Goal: Feedback & Contribution: Submit feedback/report problem

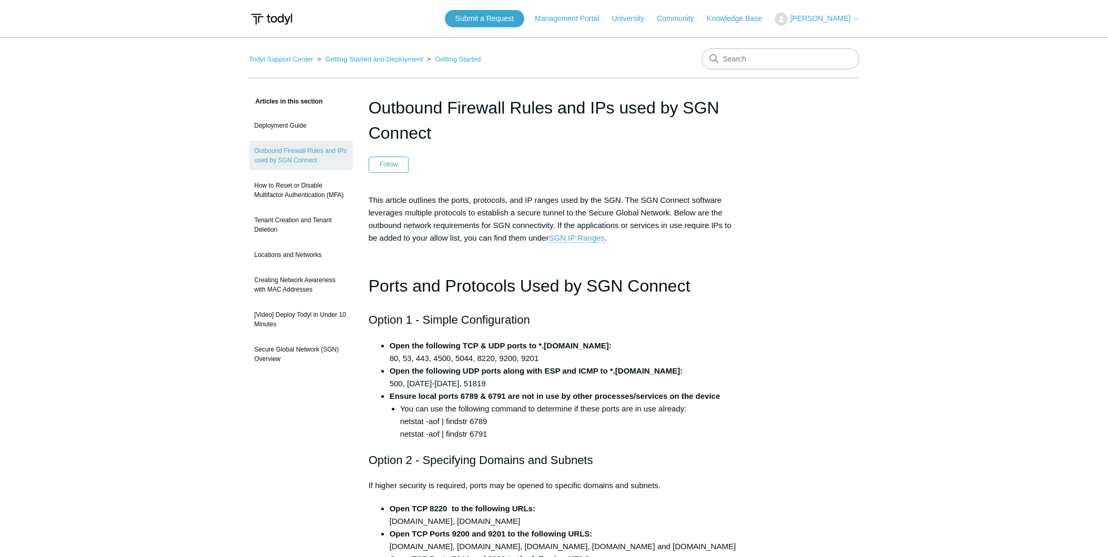
scroll to position [13, 0]
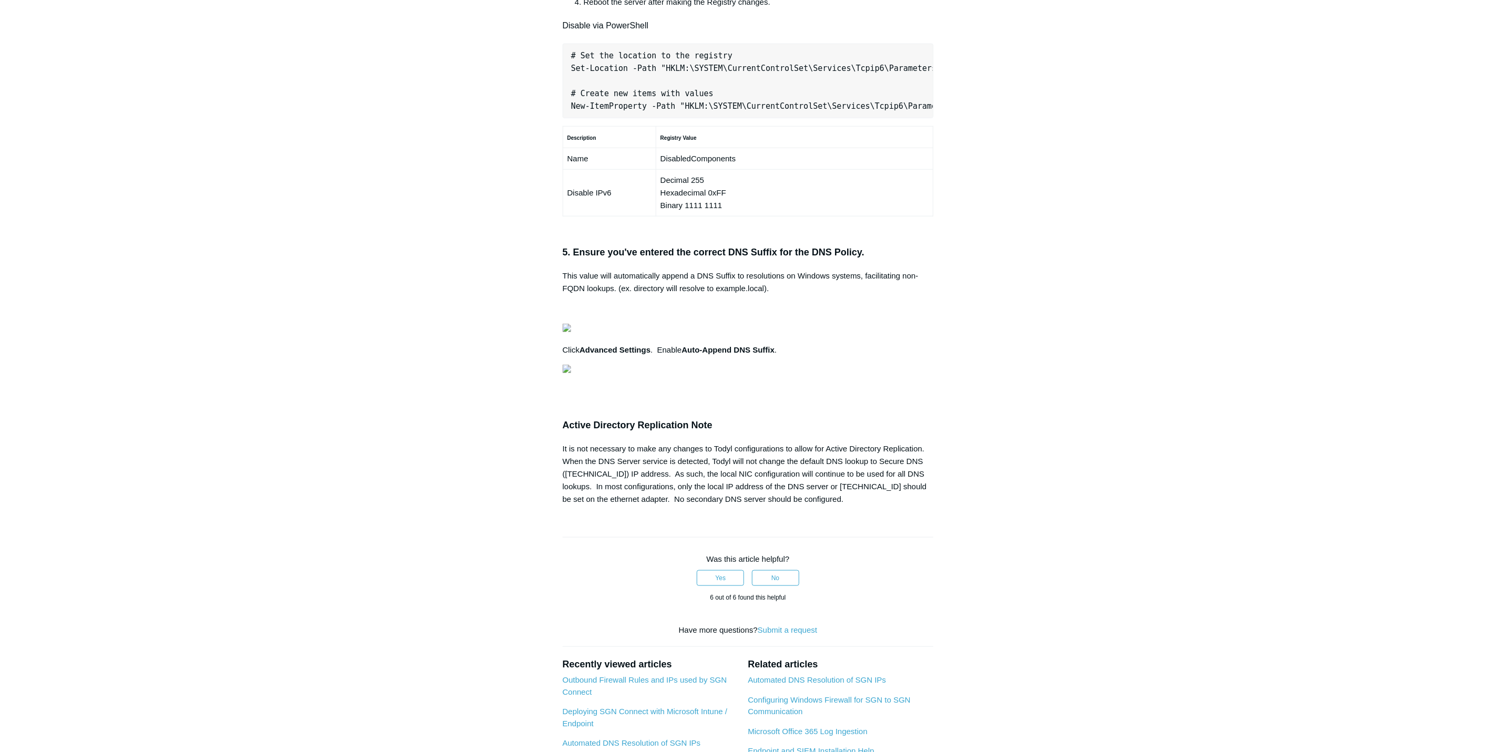
scroll to position [710, 0]
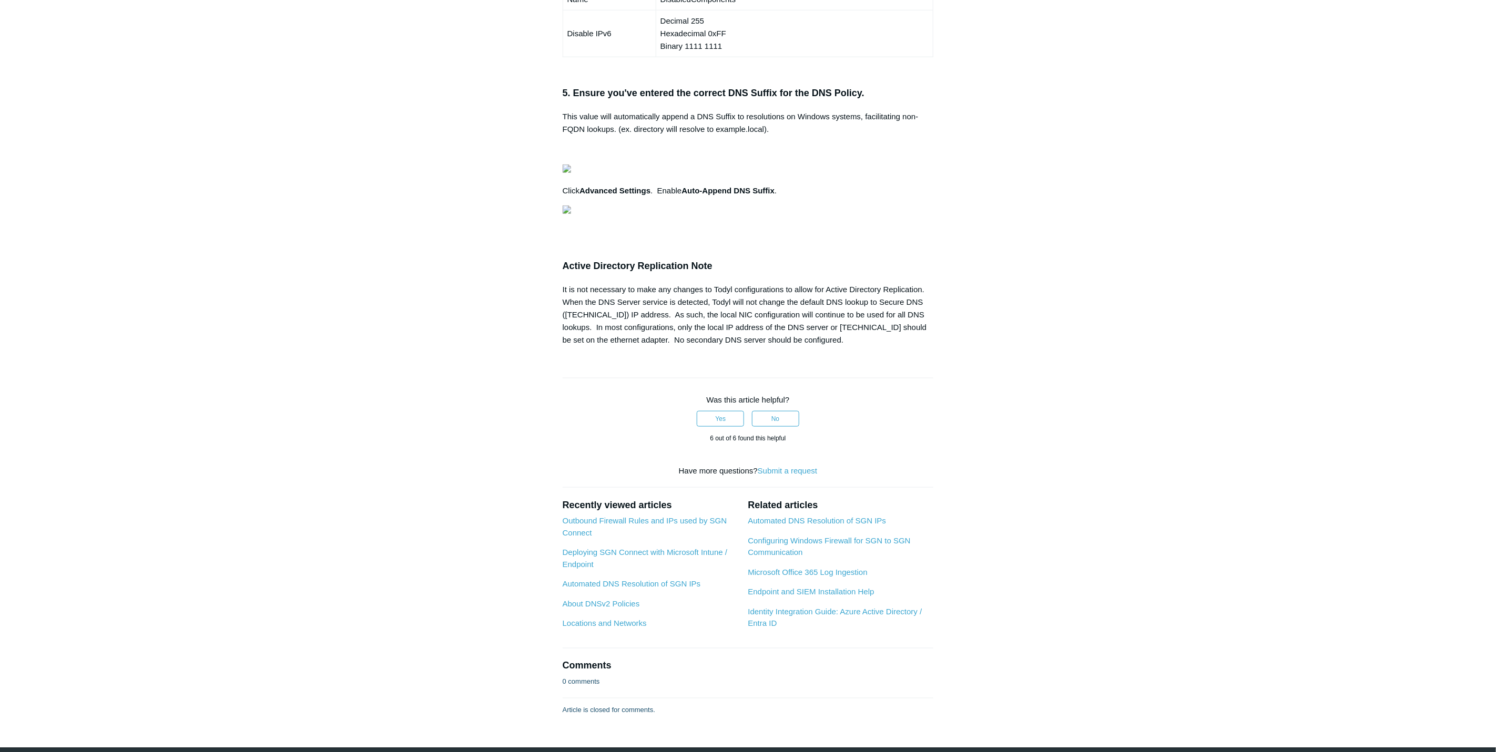
scroll to position [867, 0]
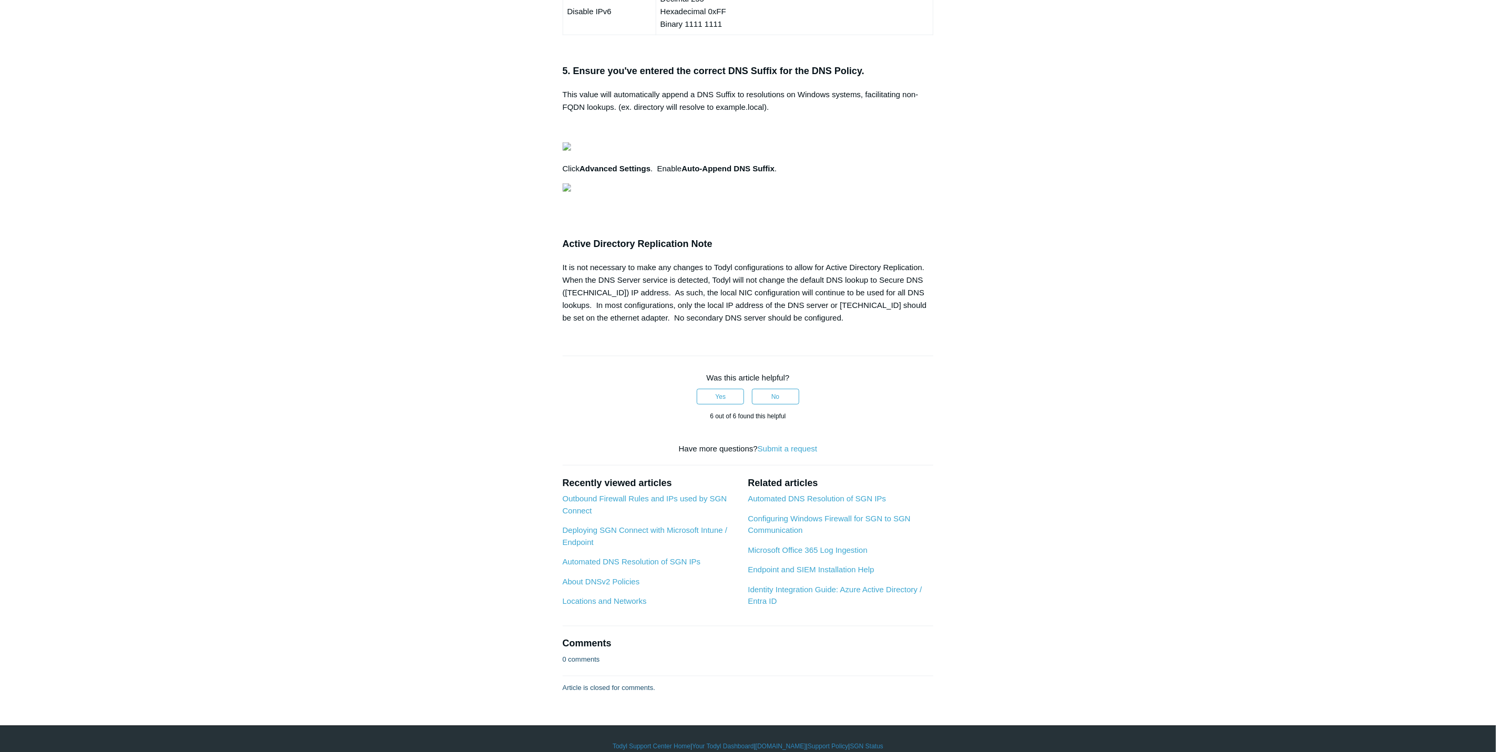
drag, startPoint x: 820, startPoint y: 408, endPoint x: 579, endPoint y: 390, distance: 241.5
drag, startPoint x: 579, startPoint y: 390, endPoint x: 1199, endPoint y: 362, distance: 619.9
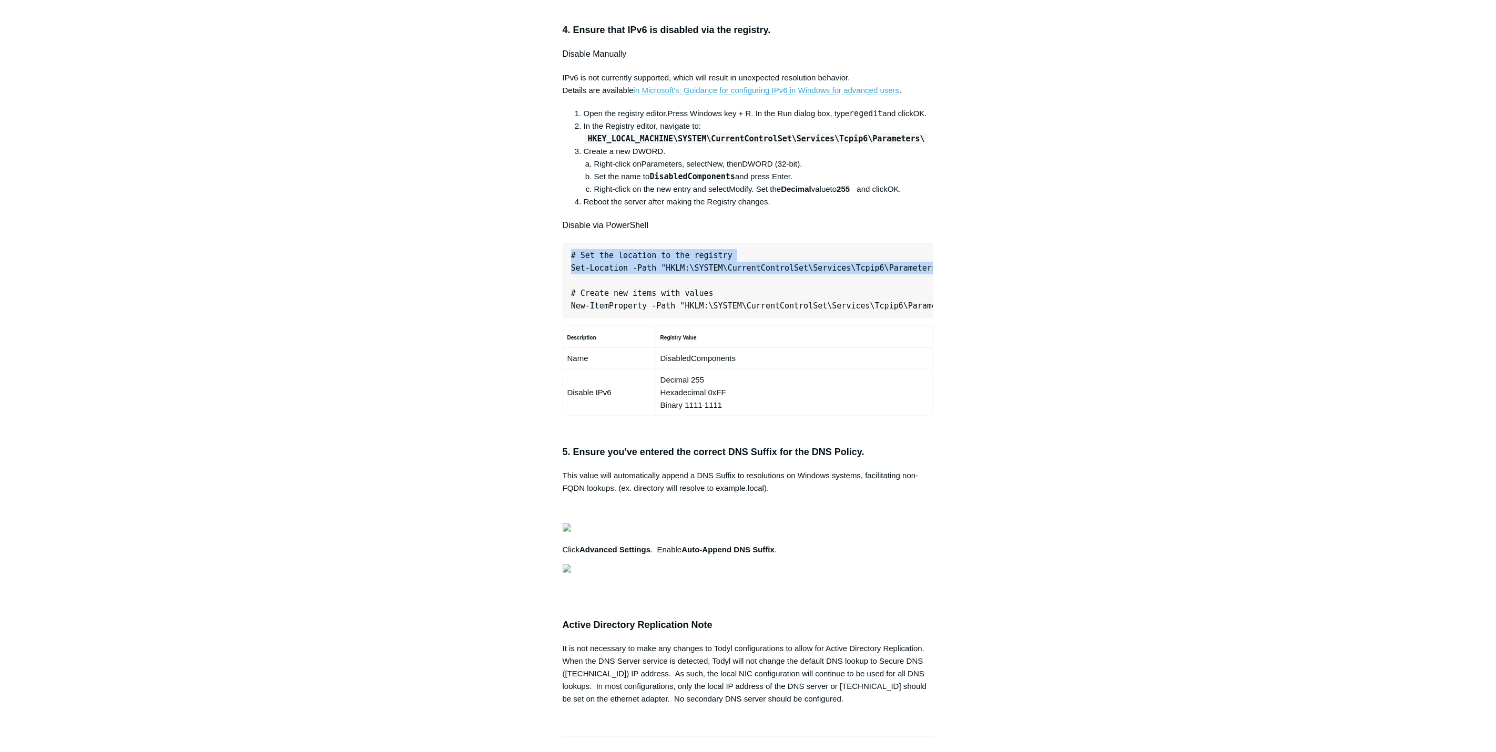
scroll to position [473, 0]
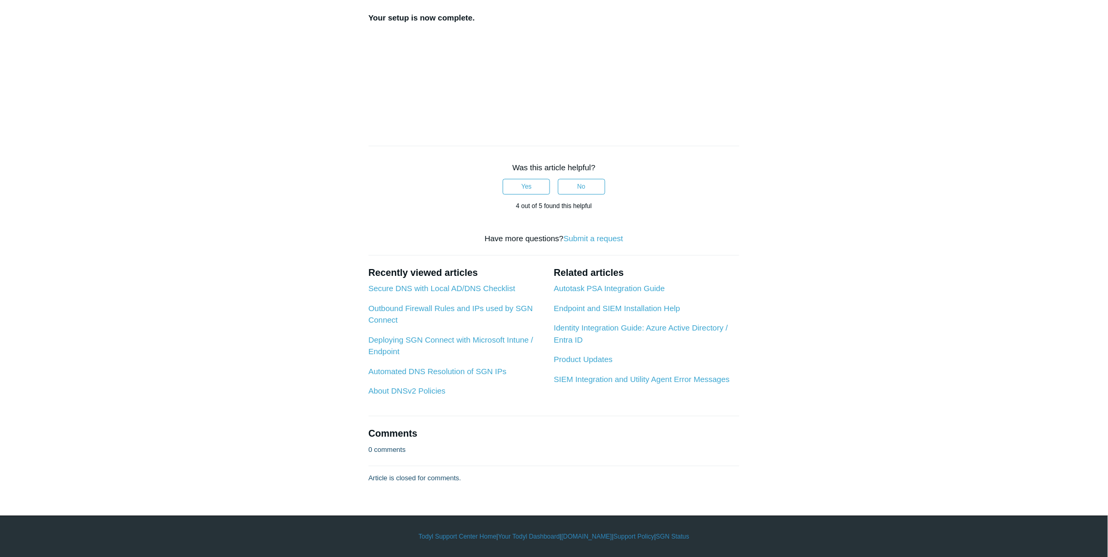
scroll to position [3509, 0]
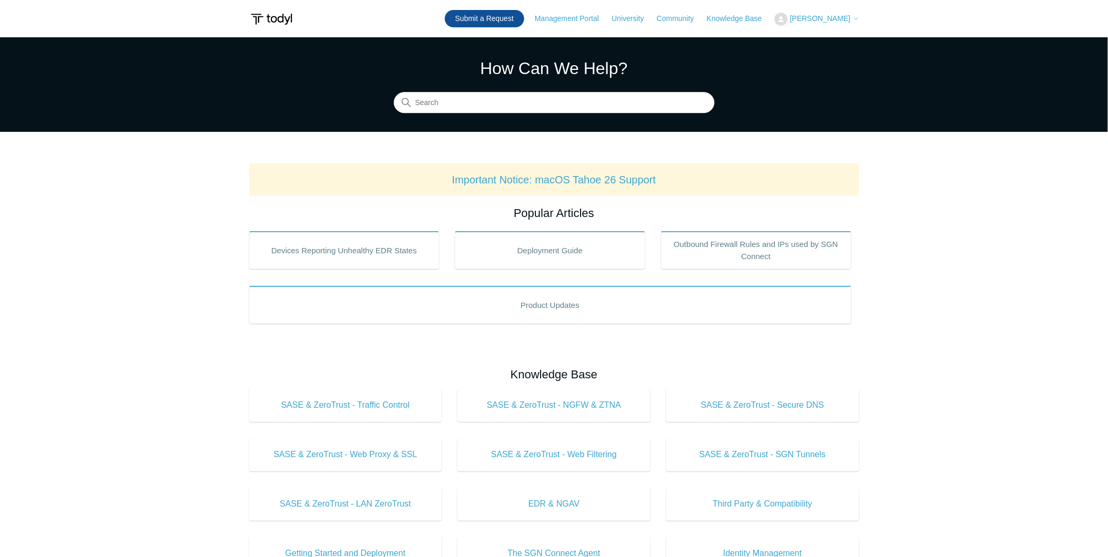
click at [512, 11] on link "Submit a Request" at bounding box center [484, 18] width 79 height 17
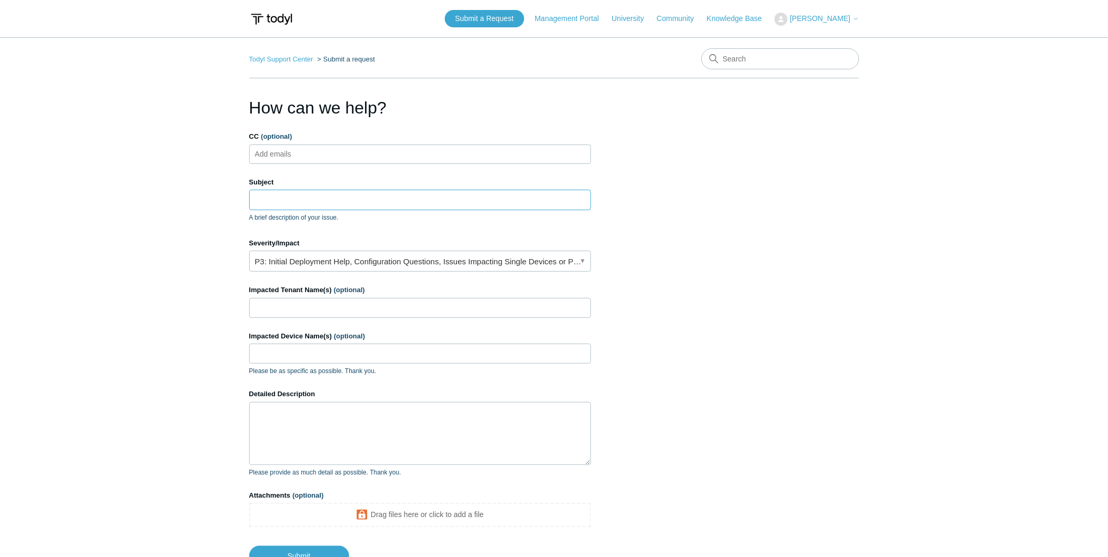
click at [318, 206] on input "Subject" at bounding box center [420, 200] width 342 height 20
click at [314, 158] on ul "Add emails" at bounding box center [420, 154] width 342 height 19
type input "C"
type input "Aarona@divergeit.com"
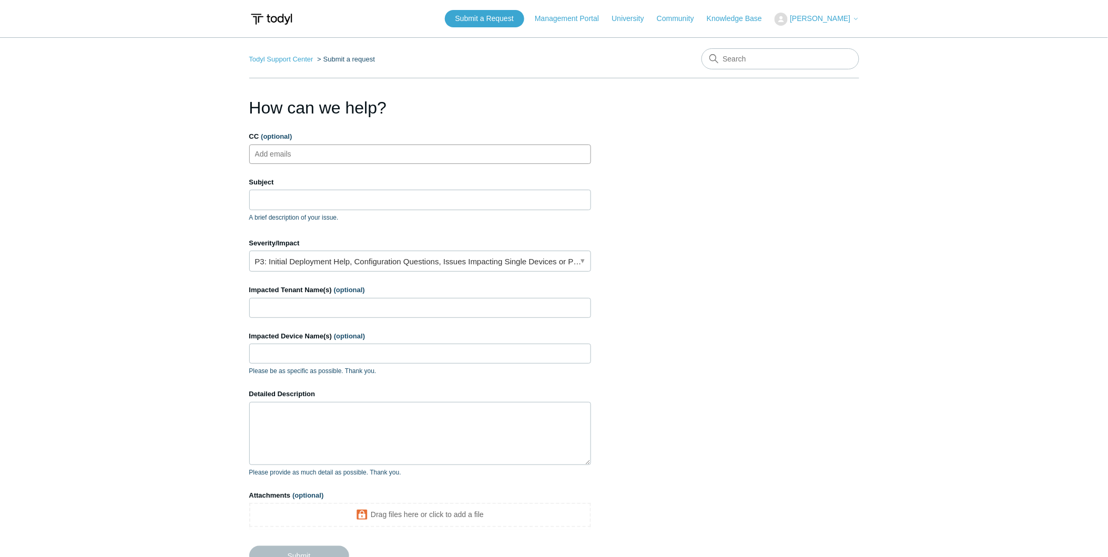
click at [315, 211] on div "Subject A brief description of your issue." at bounding box center [420, 199] width 342 height 45
click at [329, 203] on input "Subject" at bounding box center [420, 200] width 342 height 20
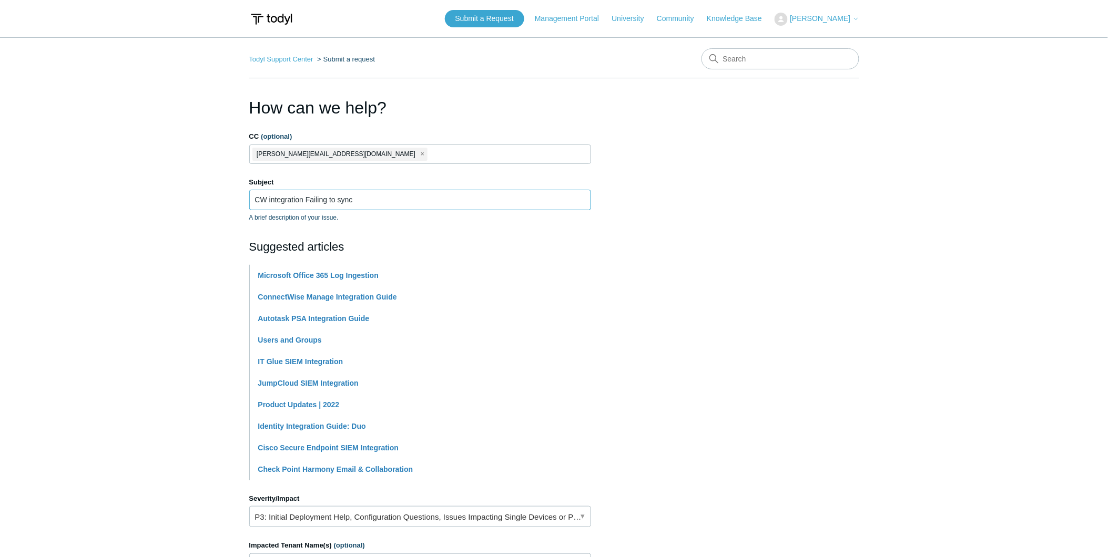
type input "CW integration Failing to sync"
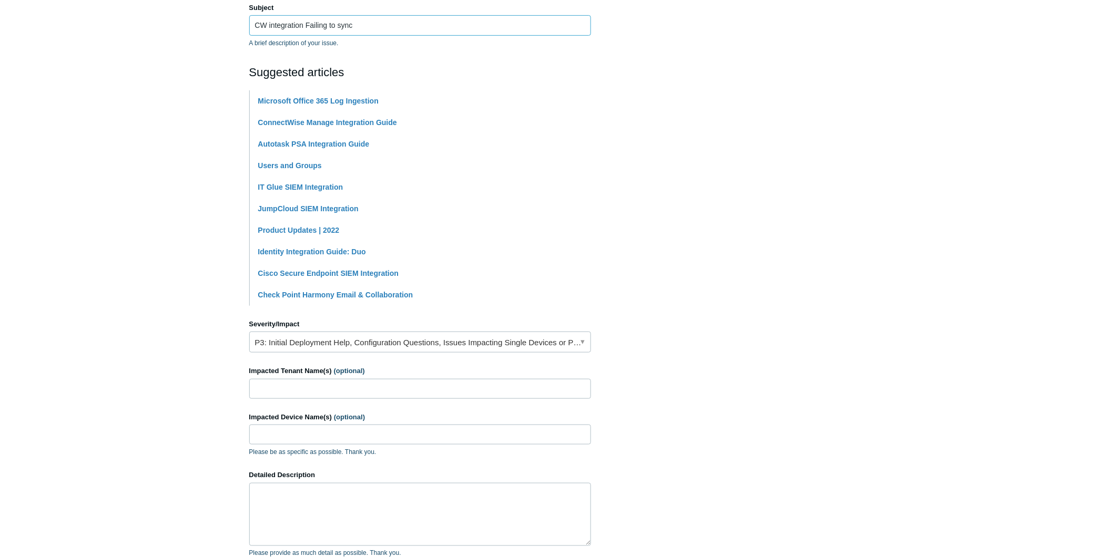
scroll to position [175, 0]
click at [339, 490] on textarea "Detailed Description" at bounding box center [420, 514] width 342 height 63
click at [346, 382] on input "Impacted Tenant Name(s) (optional)" at bounding box center [420, 389] width 342 height 20
type input "all"
click at [415, 485] on textarea "Detailed Description" at bounding box center [420, 514] width 342 height 63
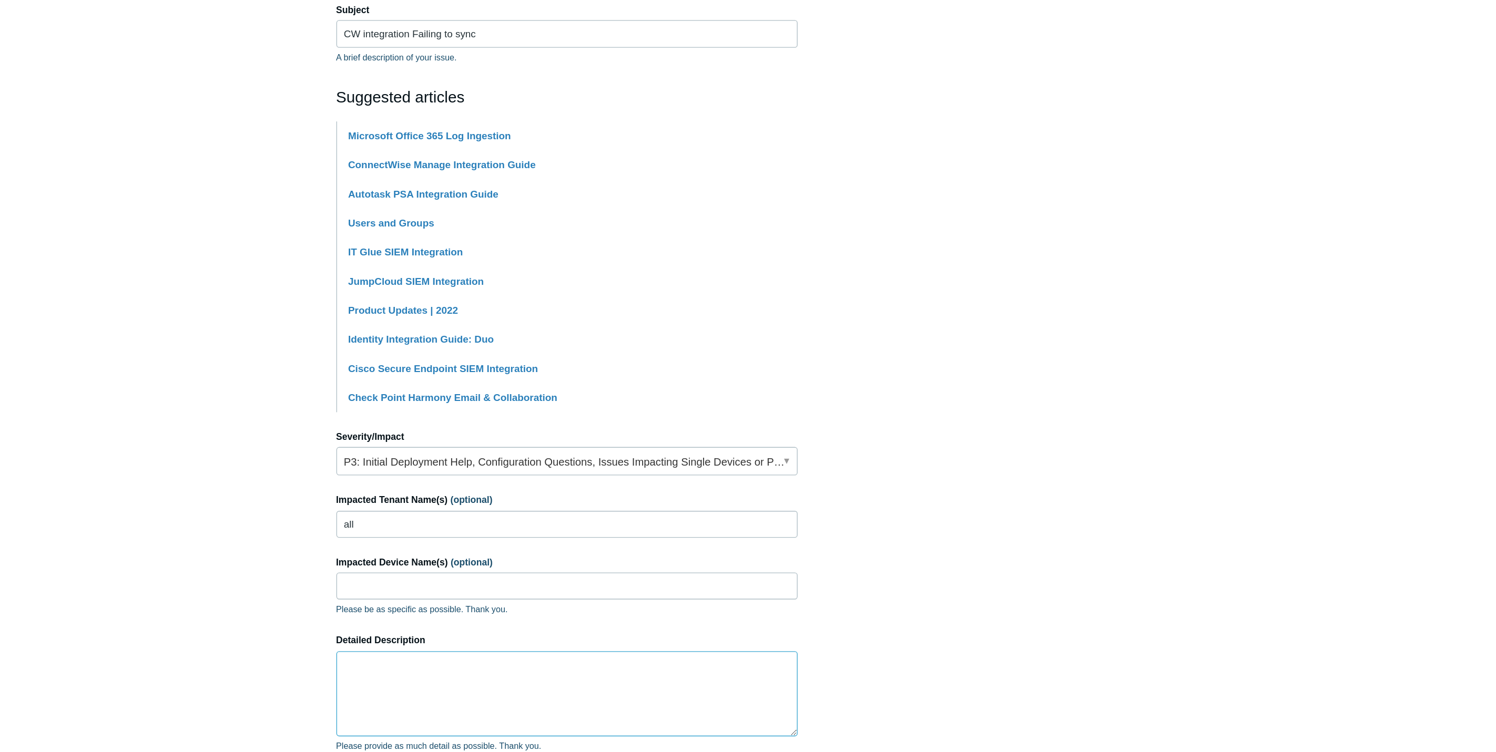
scroll to position [158, 0]
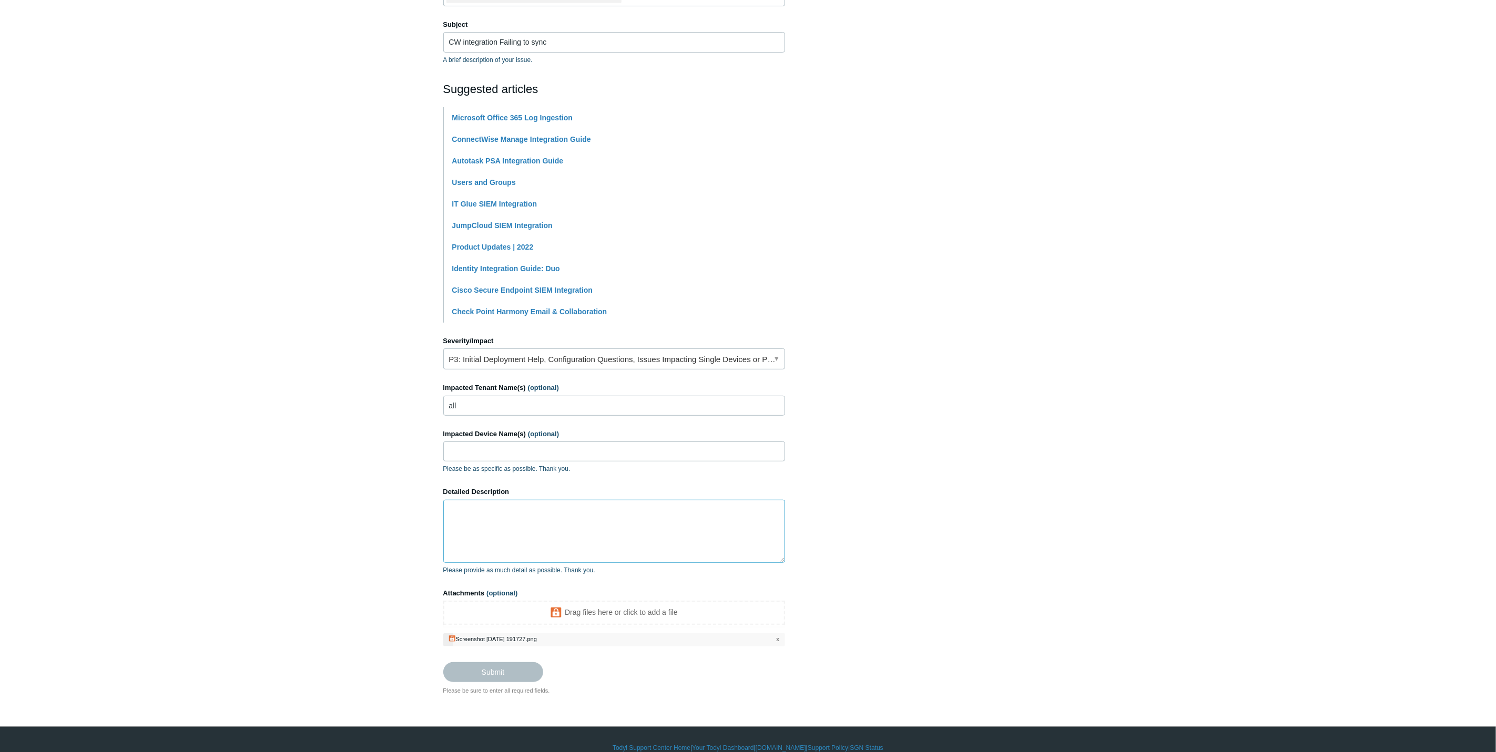
click at [587, 521] on textarea "Detailed Description" at bounding box center [614, 531] width 342 height 63
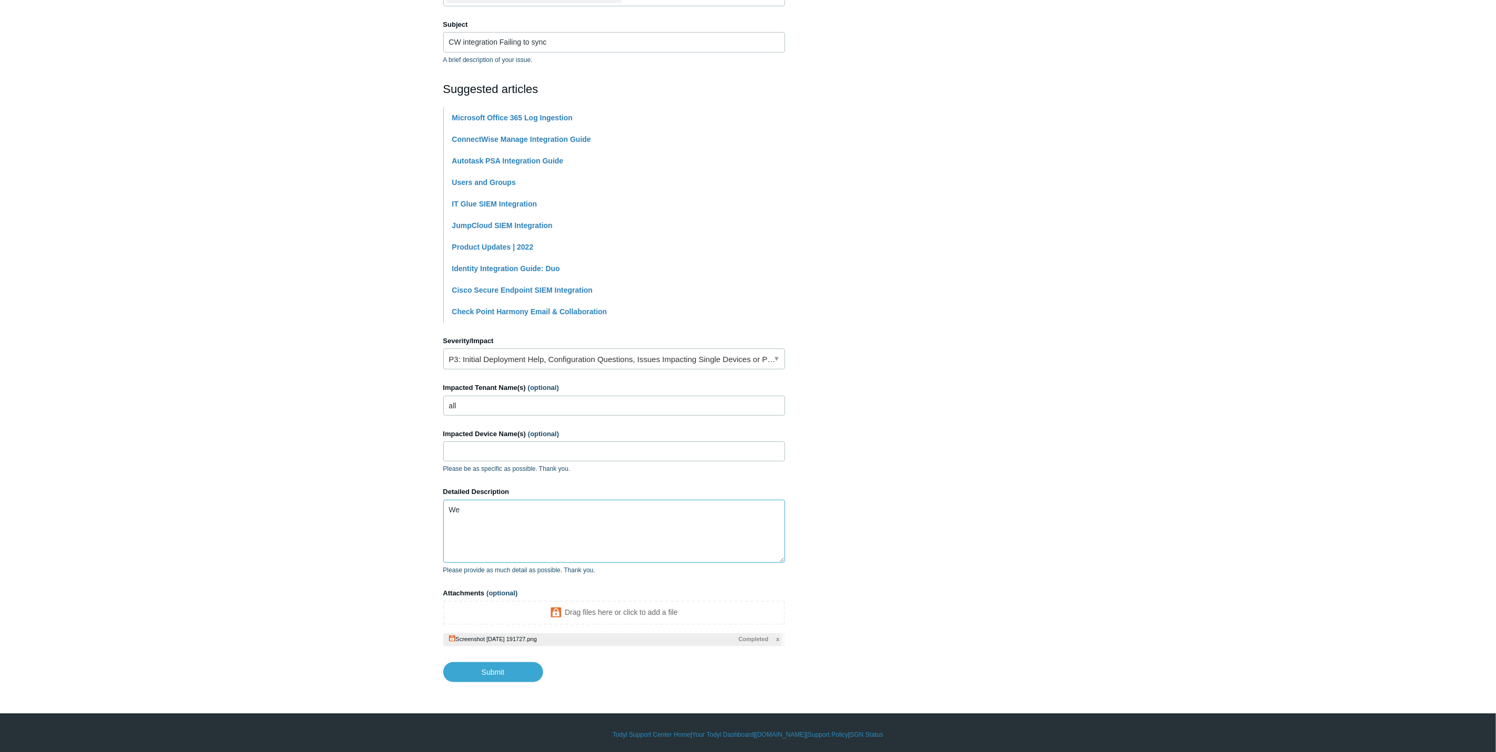
type textarea "W"
drag, startPoint x: 608, startPoint y: 510, endPoint x: 577, endPoint y: 511, distance: 30.5
click at [577, 511] on textarea "we have previously had this integration failing" at bounding box center [614, 531] width 342 height 63
click at [915, 519] on section "How can we help? CC (optional) Aarona@divergeit.com Subject CW integration Fail…" at bounding box center [748, 309] width 610 height 745
click at [582, 529] on textarea "we have previously had this integration working, however when we attempted to c…" at bounding box center [614, 531] width 342 height 63
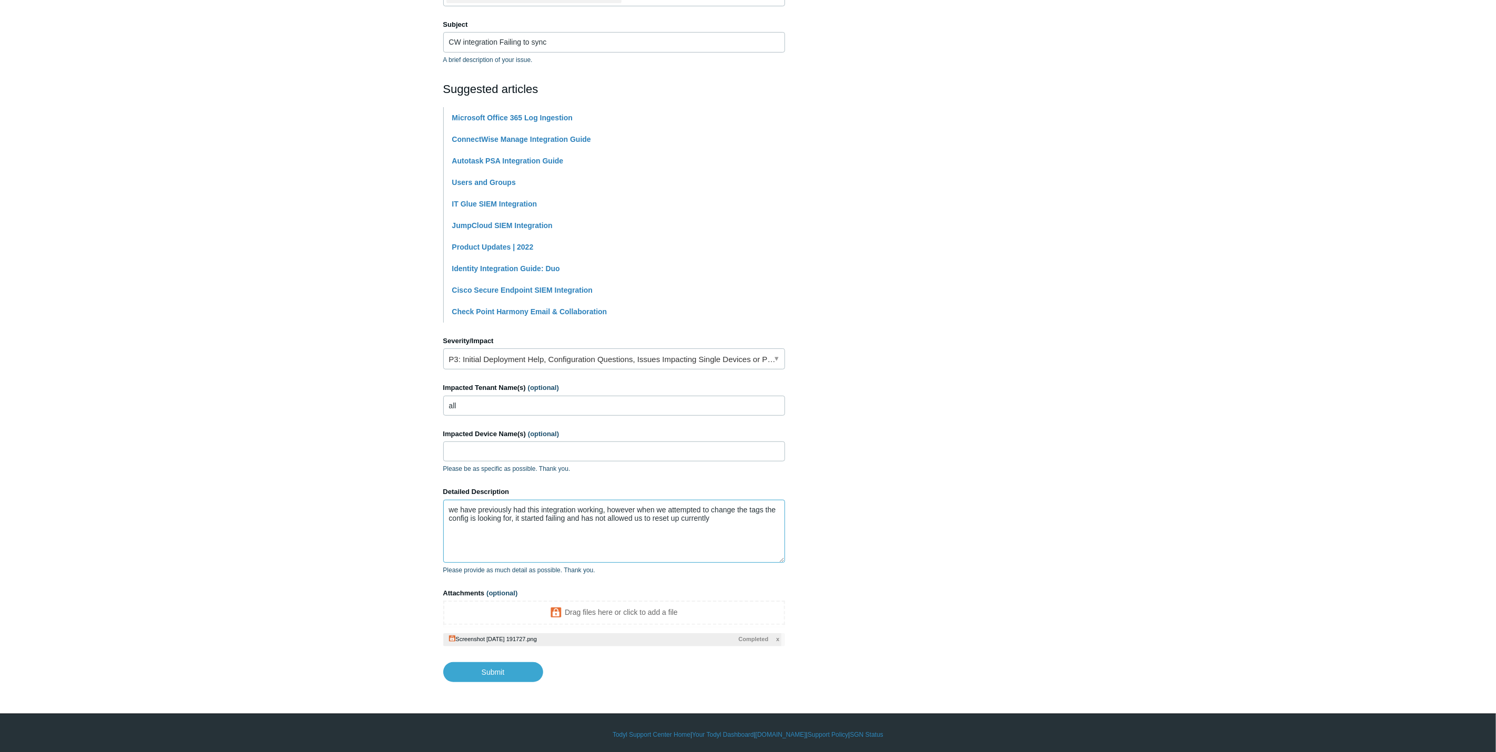
drag, startPoint x: 721, startPoint y: 523, endPoint x: 677, endPoint y: 548, distance: 50.9
click at [677, 548] on textarea "we have previously had this integration working, however when we attempted to c…" at bounding box center [614, 531] width 342 height 63
click at [704, 534] on textarea "we have previously had this integration working, however when we attempted to c…" at bounding box center [614, 531] width 342 height 63
click at [716, 523] on textarea "we have previously had this integration working, however when we attempted to c…" at bounding box center [614, 531] width 342 height 63
drag, startPoint x: 710, startPoint y: 519, endPoint x: 672, endPoint y: 541, distance: 44.1
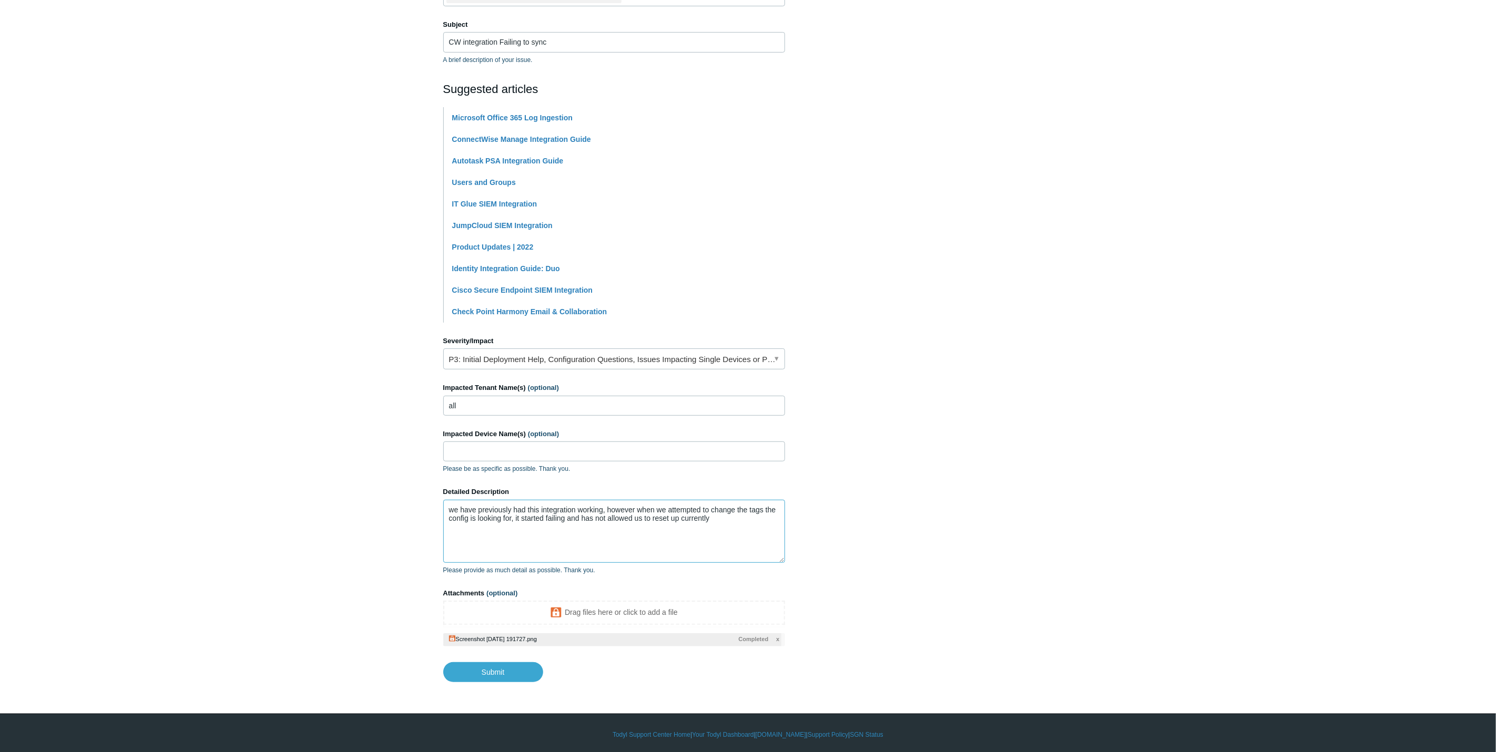
click at [672, 541] on textarea "we have previously had this integration working, however when we attempted to c…" at bounding box center [614, 531] width 342 height 63
click at [710, 541] on textarea "we have previously had this integration working, however when we attempted to c…" at bounding box center [614, 531] width 342 height 63
drag, startPoint x: 714, startPoint y: 522, endPoint x: 673, endPoint y: 524, distance: 41.1
click at [673, 524] on textarea "we have previously had this integration working, however when we attempted to c…" at bounding box center [614, 531] width 342 height 63
click at [699, 535] on textarea "we have previously had this integration working, however when we attempted to c…" at bounding box center [614, 531] width 342 height 63
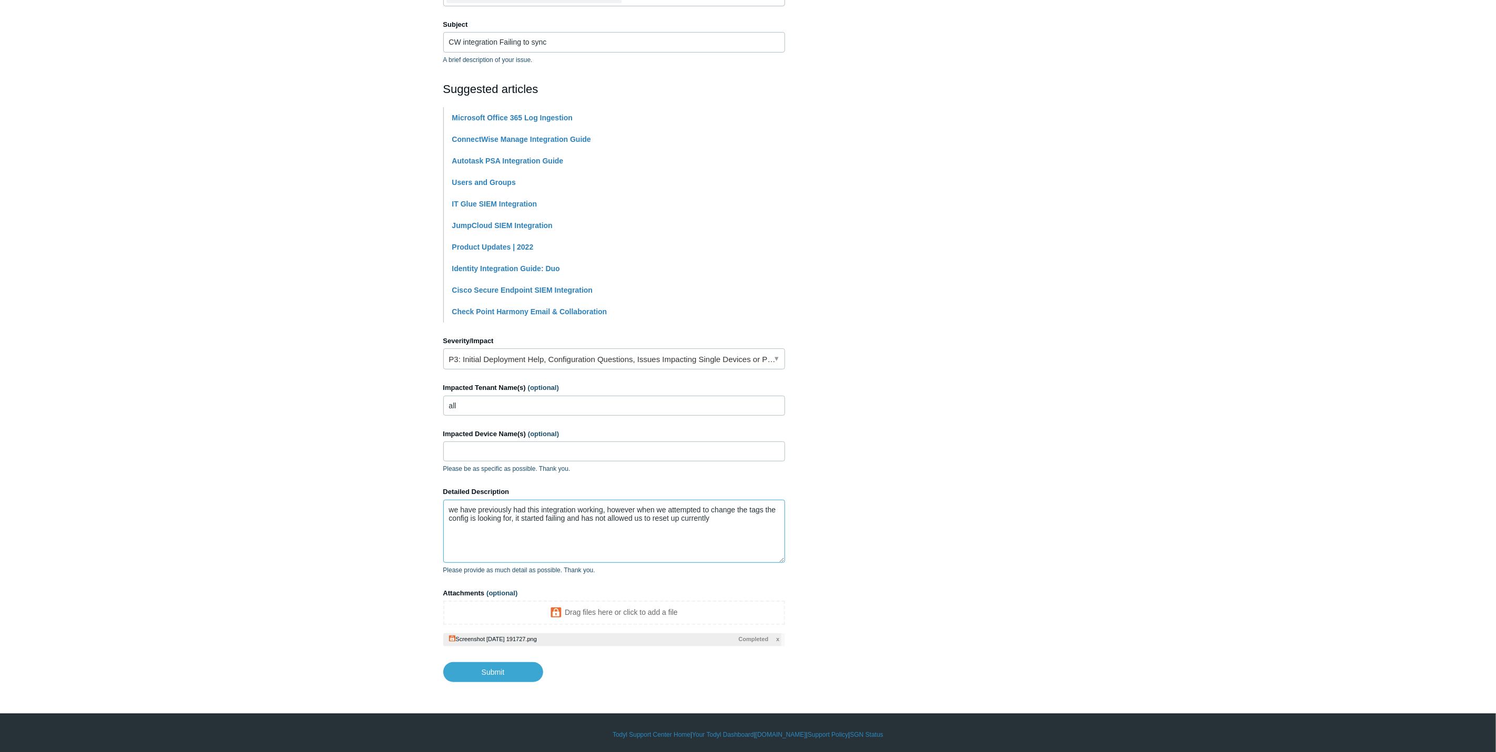
drag, startPoint x: 717, startPoint y: 522, endPoint x: 653, endPoint y: 525, distance: 63.2
click at [653, 525] on textarea "we have previously had this integration working, however when we attempted to c…" at bounding box center [614, 531] width 342 height 63
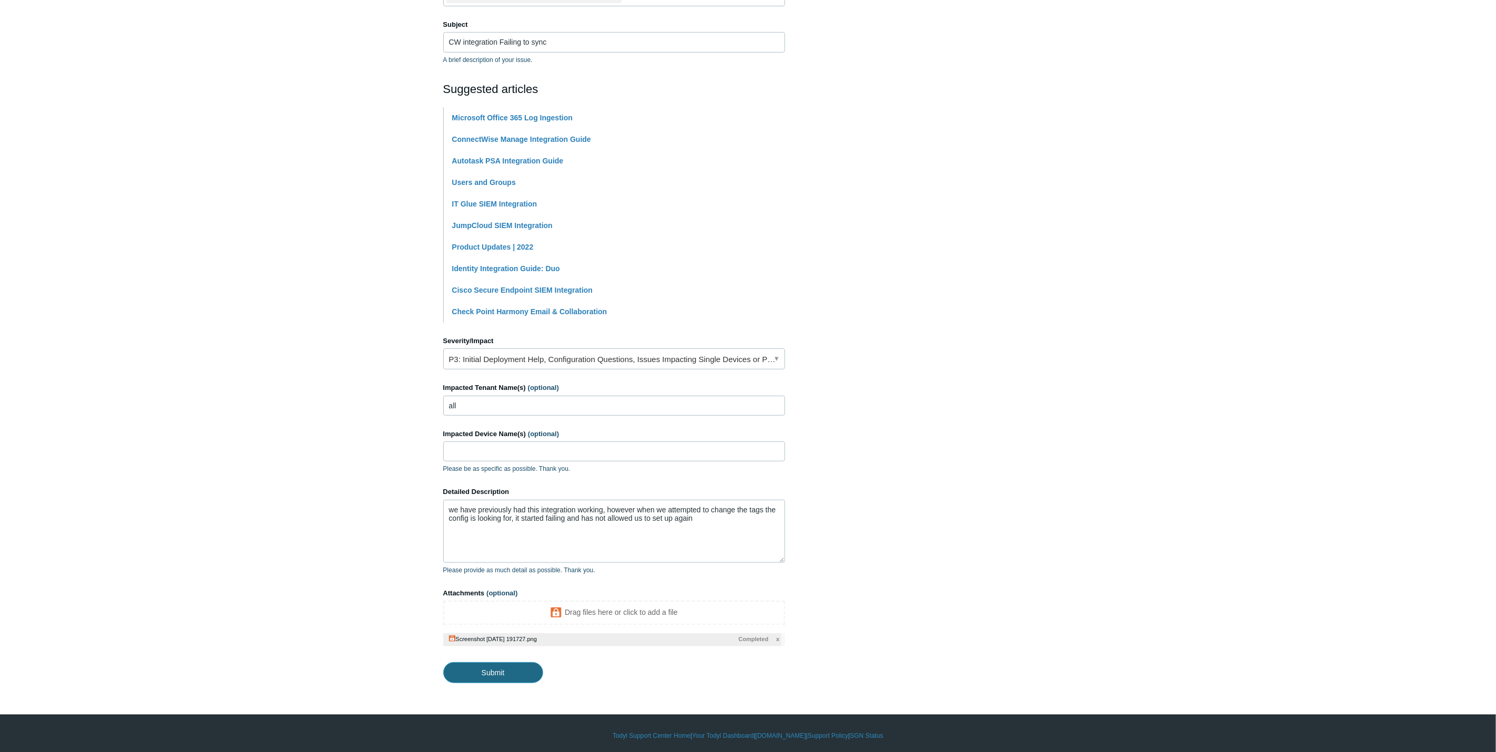
click at [496, 557] on input "Submit" at bounding box center [493, 672] width 100 height 21
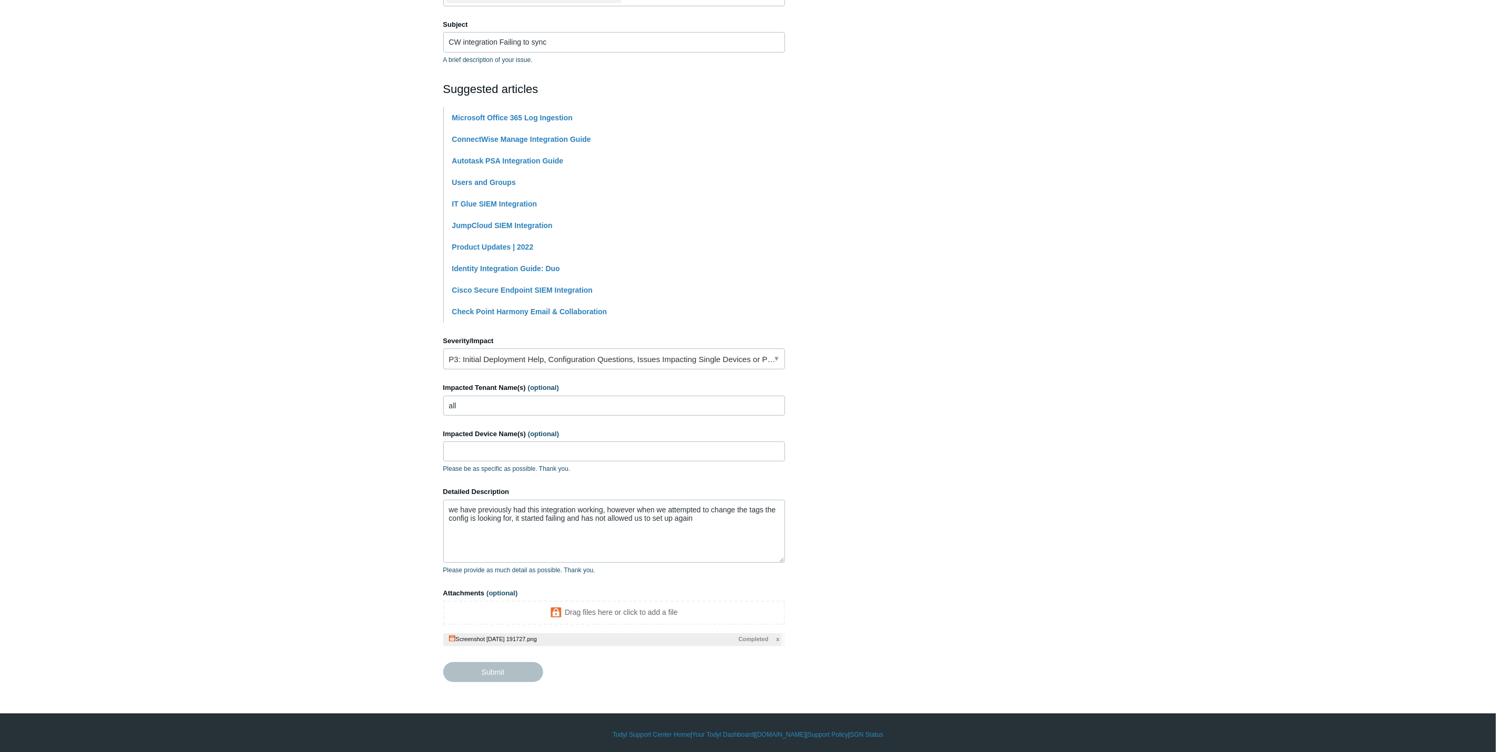
type textarea "we have previously had this integration working, however when we attempted to c…"
